Goal: Find specific page/section: Find specific page/section

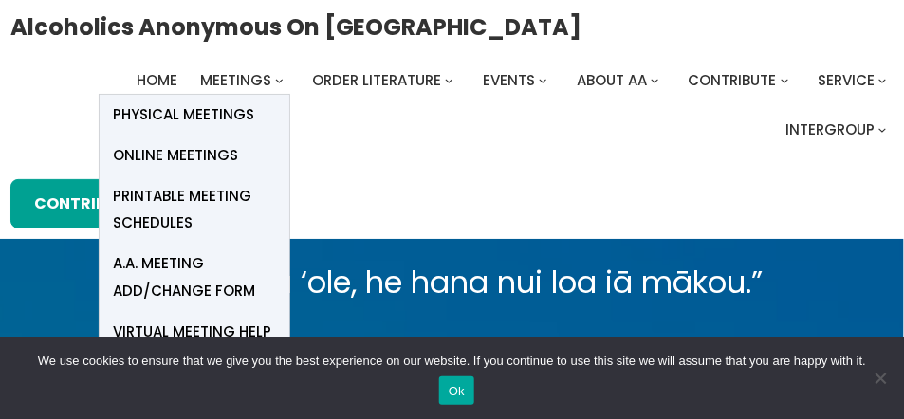
click at [202, 110] on span "Physical Meetings" at bounding box center [184, 114] width 141 height 27
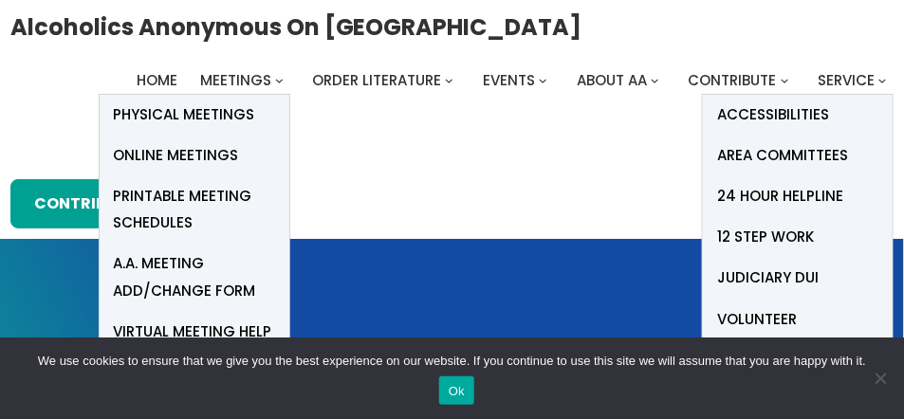
click at [214, 159] on span "Online Meetings" at bounding box center [176, 155] width 125 height 27
click at [195, 159] on span "Online Meetings" at bounding box center [176, 155] width 125 height 27
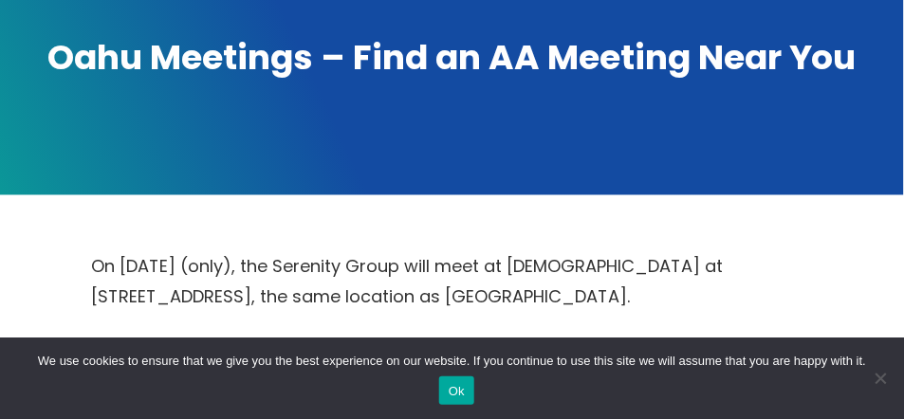
scroll to position [732, 0]
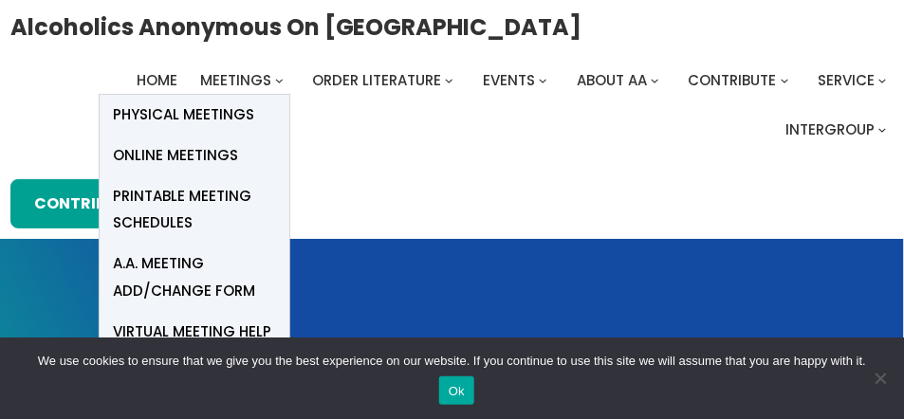
click at [197, 155] on span "Online Meetings" at bounding box center [176, 155] width 125 height 27
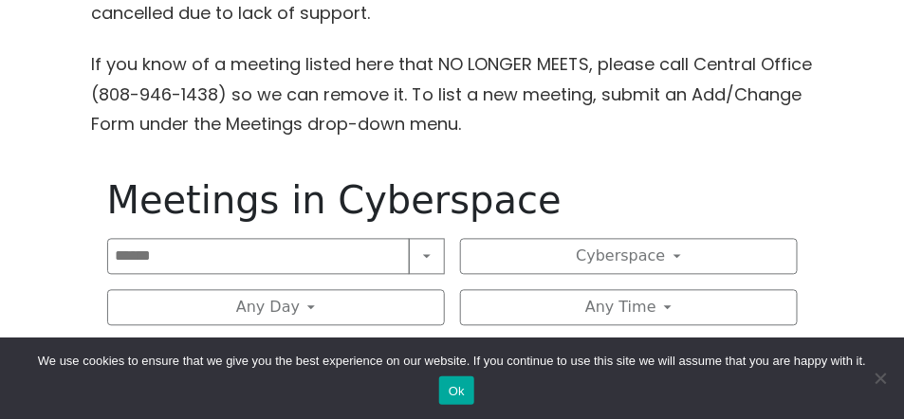
scroll to position [1099, 0]
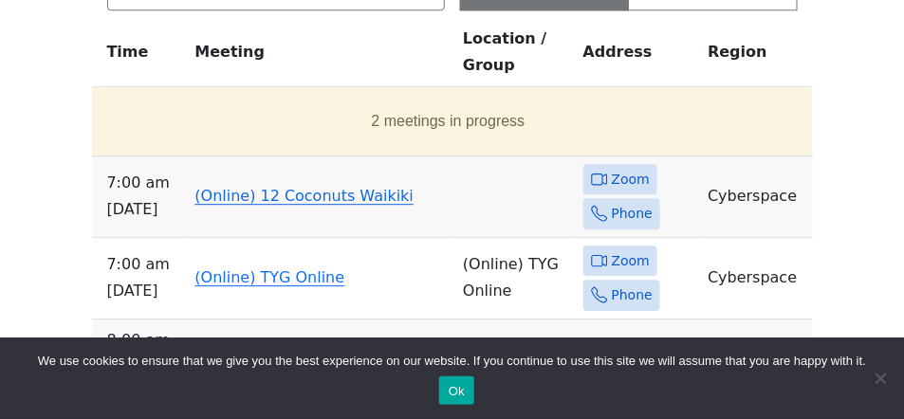
click at [327, 194] on link "(Online) 12 Coconuts Waikiki" at bounding box center [303, 196] width 219 height 18
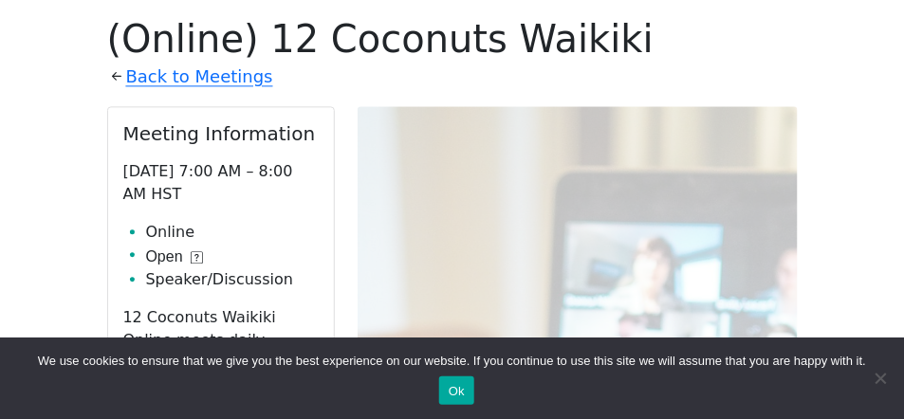
scroll to position [1261, 0]
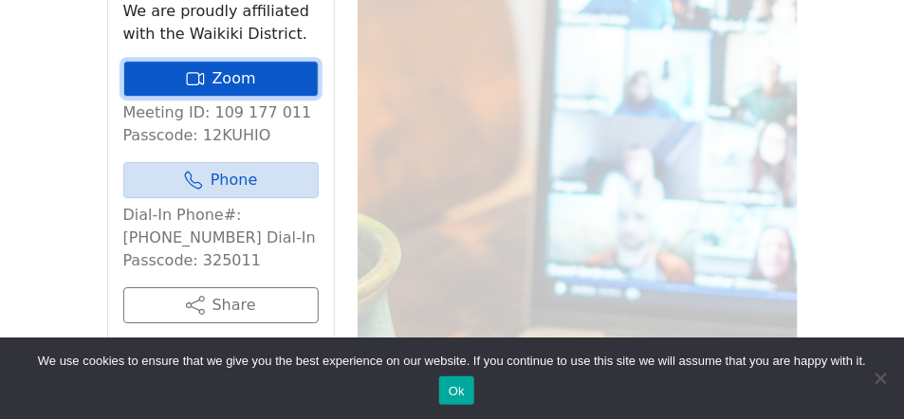
click at [219, 77] on link "Zoom" at bounding box center [220, 79] width 195 height 36
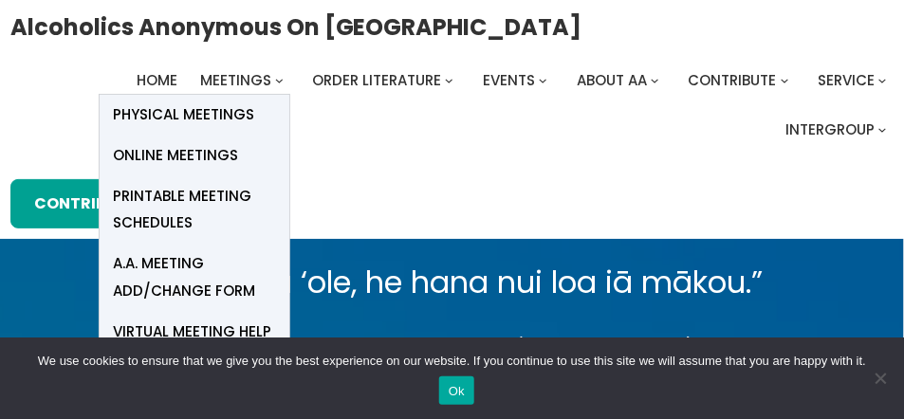
click at [192, 154] on span "Online Meetings" at bounding box center [176, 155] width 125 height 27
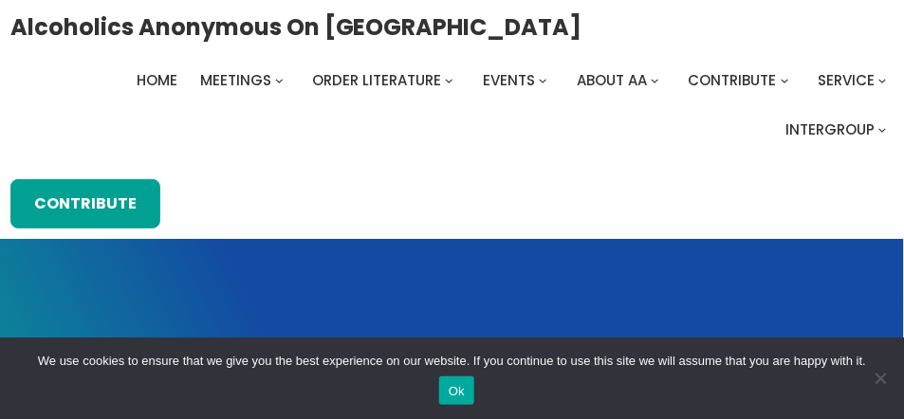
click at [456, 391] on button "Ok" at bounding box center [456, 390] width 35 height 28
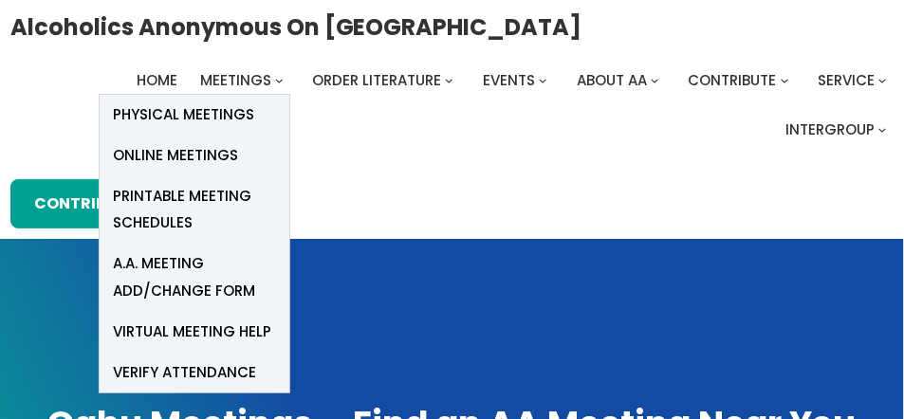
click at [186, 153] on span "Online Meetings" at bounding box center [176, 155] width 125 height 27
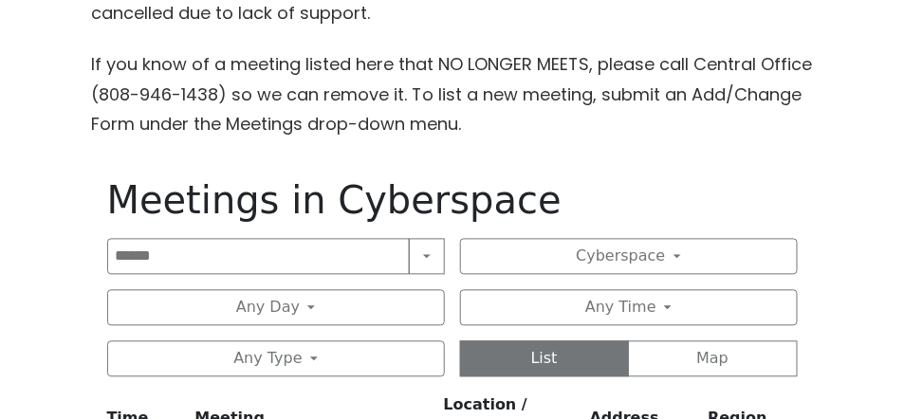
scroll to position [1099, 0]
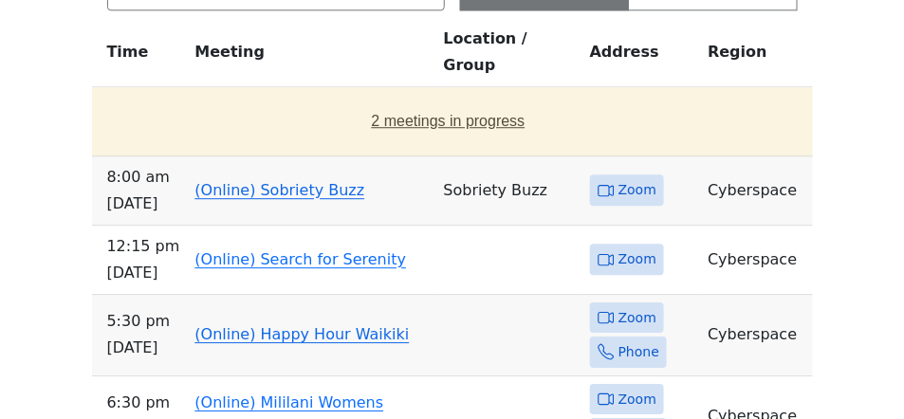
click at [203, 95] on button "2 meetings in progress" at bounding box center [449, 121] width 698 height 53
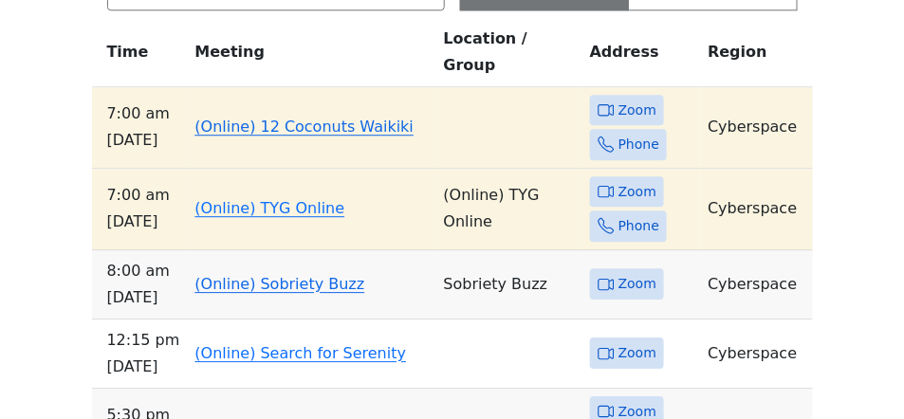
click at [207, 118] on link "(Online) 12 Coconuts Waikiki" at bounding box center [303, 127] width 219 height 18
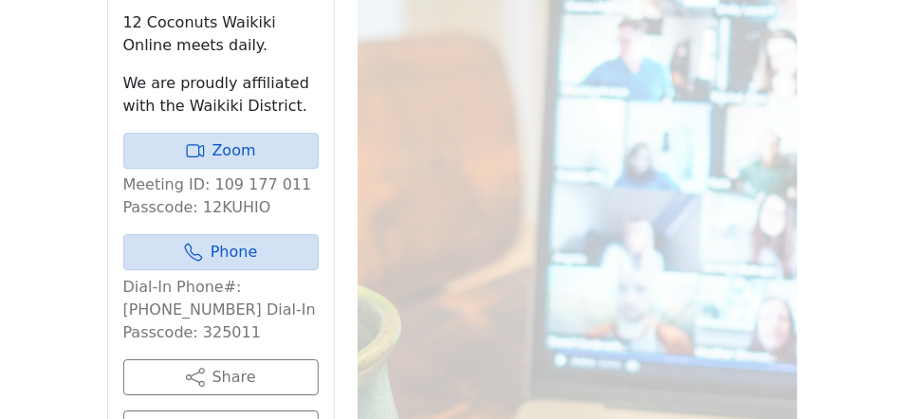
scroll to position [1198, 0]
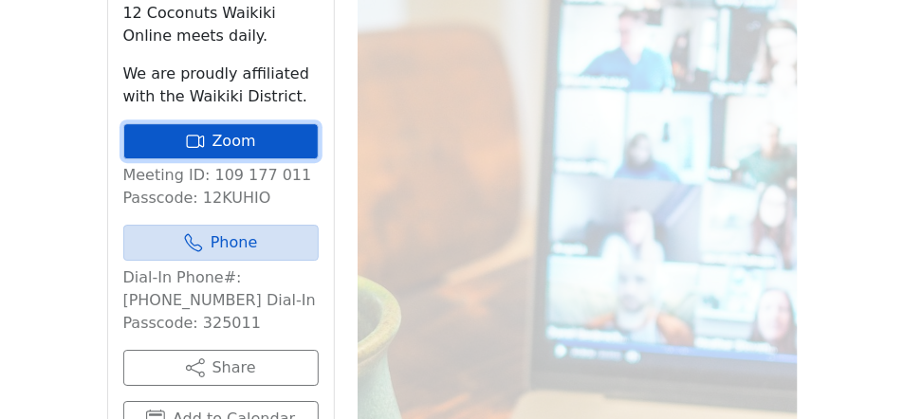
click at [201, 134] on icon at bounding box center [195, 141] width 19 height 19
click at [199, 135] on icon at bounding box center [192, 141] width 13 height 13
